Goal: Task Accomplishment & Management: Manage account settings

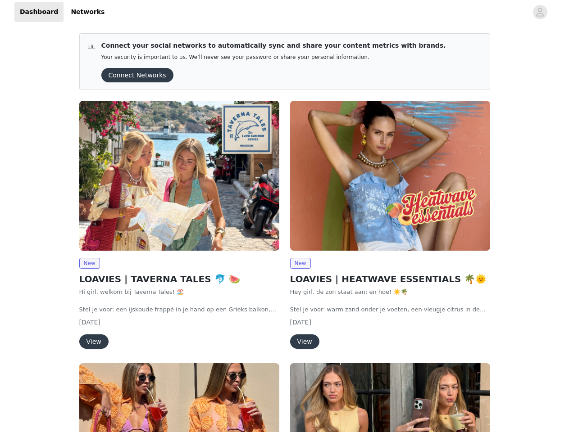
click at [285, 216] on div "New LOAVIES | HEATWAVE ESSENTIALS 🌴🌞 Hey girl, de zon staat aan: en hoe! ☀️🌴 St…" at bounding box center [390, 226] width 211 height 262
click at [284, 12] on div at bounding box center [318, 12] width 417 height 20
click at [540, 12] on icon "avatar" at bounding box center [539, 12] width 9 height 14
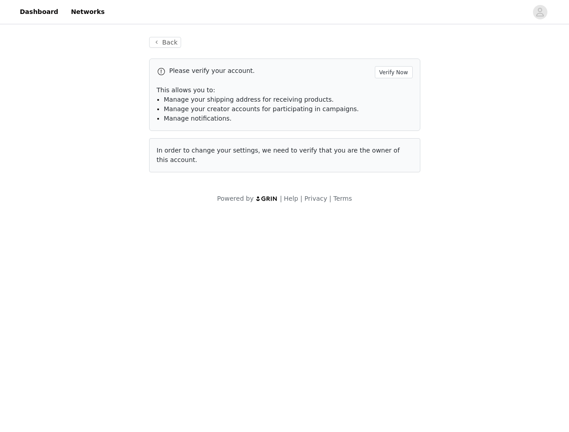
click at [134, 75] on div "Back Please verify your account. Verify Now This allows you to: Manage your shi…" at bounding box center [284, 120] width 569 height 188
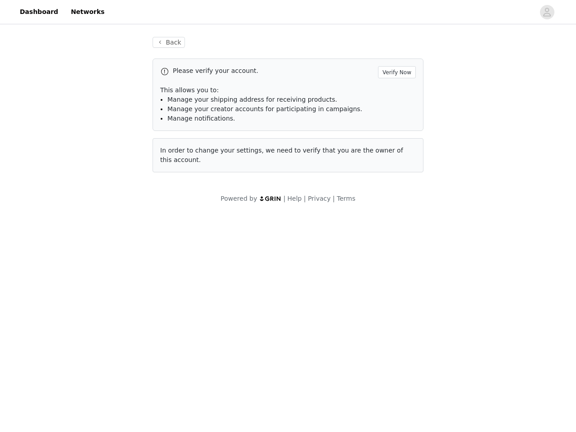
click at [179, 176] on div "Back Please verify your account. Verify Now This allows you to: Manage your shi…" at bounding box center [288, 110] width 293 height 168
click at [89, 263] on body "Dashboard Networks Back Please verify your account. Verify Now This allows you …" at bounding box center [288, 216] width 576 height 432
click at [93, 342] on body "Dashboard Networks Back Please verify your account. Verify Now This allows you …" at bounding box center [288, 216] width 576 height 432
click at [390, 176] on div "Back Please verify your account. Verify Now This allows you to: Manage your shi…" at bounding box center [288, 110] width 293 height 168
click at [300, 263] on body "Dashboard Networks Back Please verify your account. Verify Now This allows you …" at bounding box center [288, 216] width 576 height 432
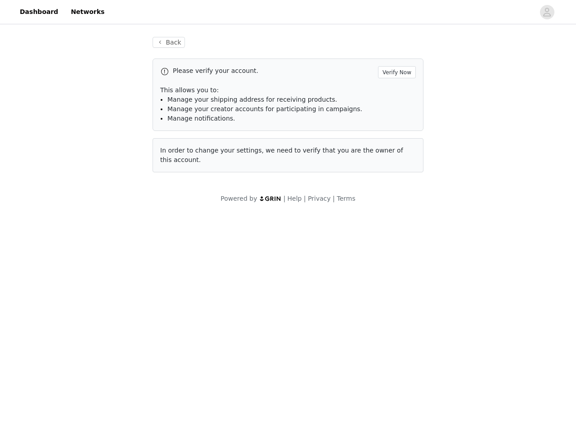
click at [304, 342] on body "Dashboard Networks Back Please verify your account. Verify Now This allows you …" at bounding box center [288, 216] width 576 height 432
